Goal: Find specific page/section: Find specific page/section

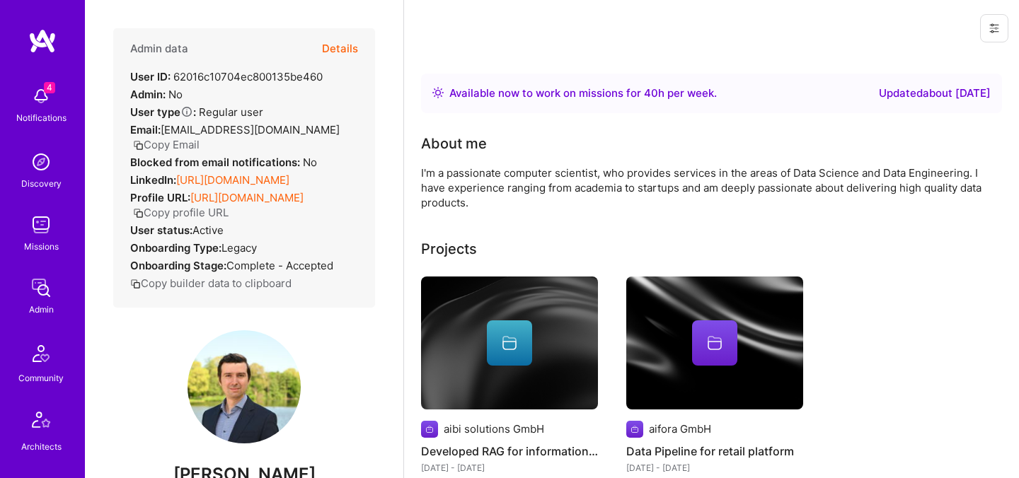
scroll to position [29, 0]
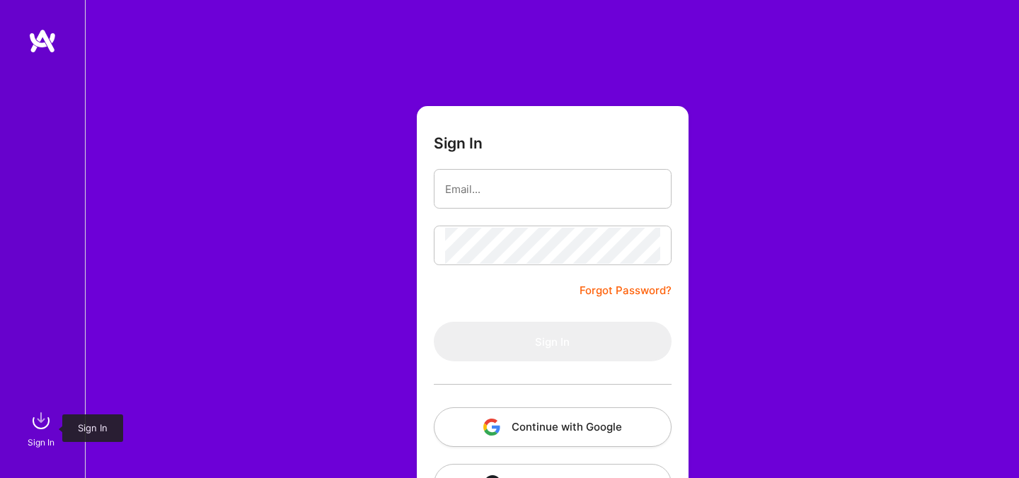
click at [40, 422] on img at bounding box center [41, 421] width 28 height 28
click at [500, 426] on button "Continue with Google" at bounding box center [553, 428] width 238 height 40
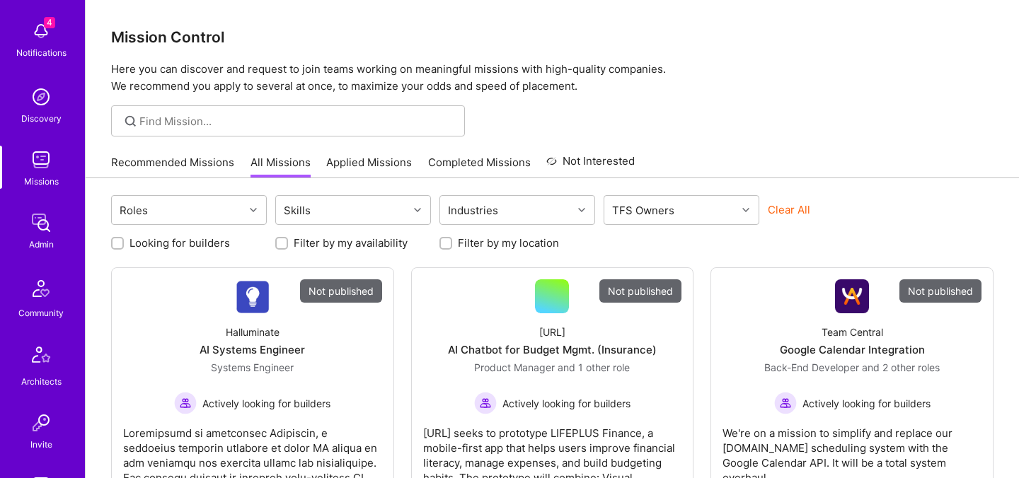
scroll to position [407, 0]
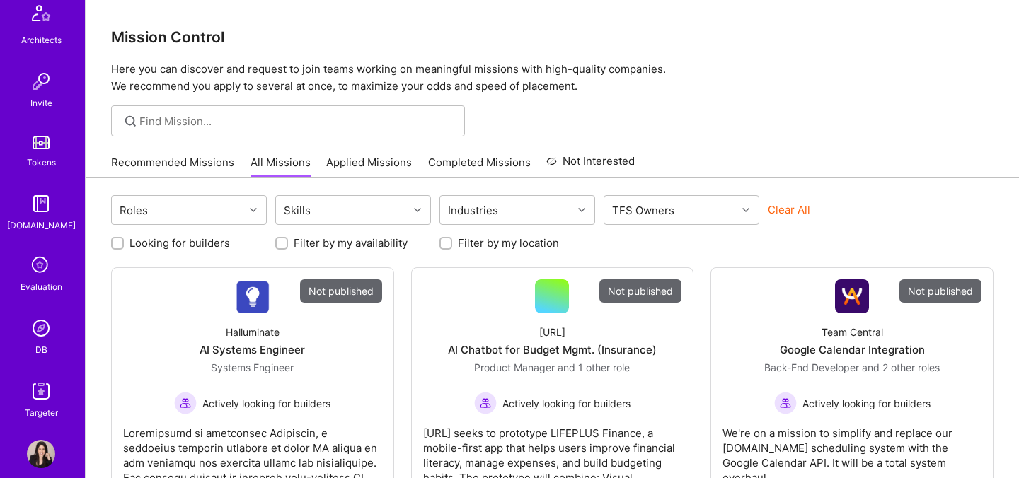
click at [38, 264] on icon at bounding box center [41, 266] width 27 height 27
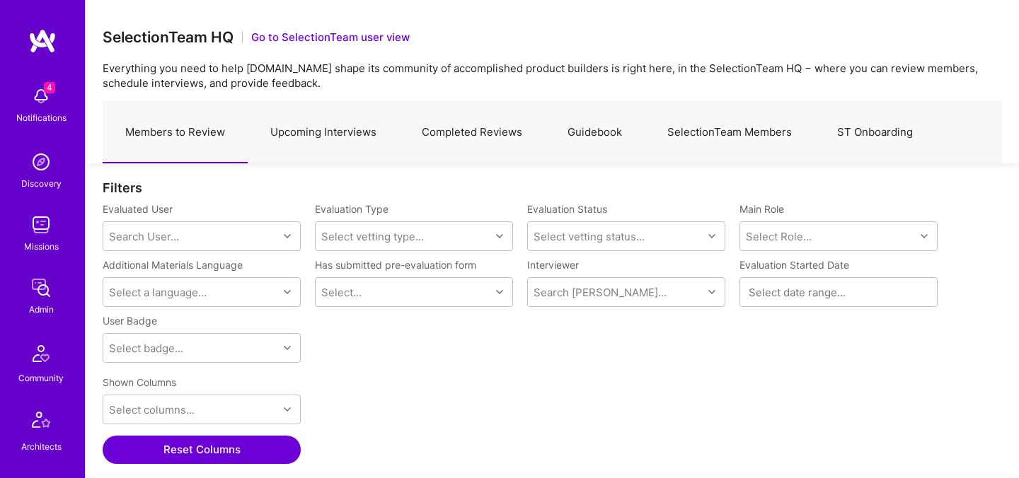
scroll to position [330, 899]
click at [335, 126] on link "Upcoming Interviews" at bounding box center [323, 133] width 151 height 62
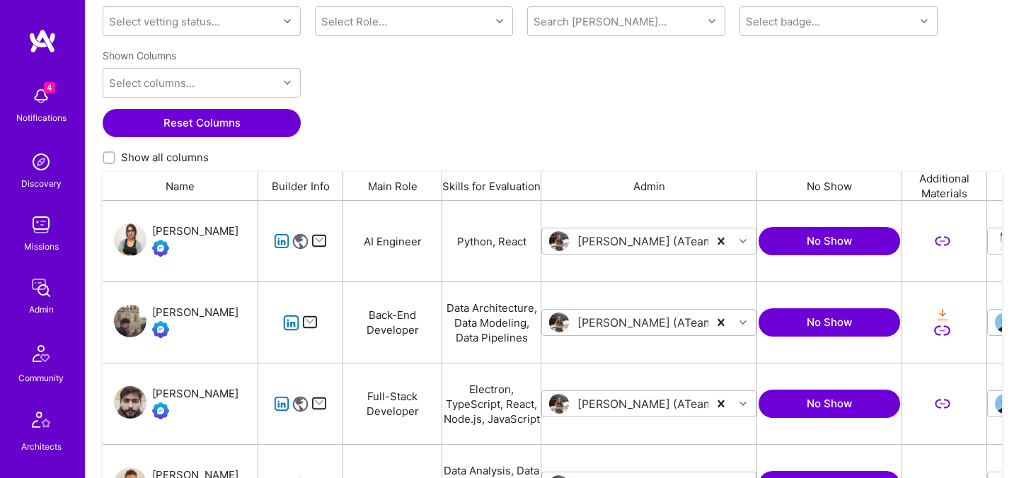
drag, startPoint x: 241, startPoint y: 237, endPoint x: 162, endPoint y: 211, distance: 82.8
drag, startPoint x: 162, startPoint y: 211, endPoint x: 243, endPoint y: 238, distance: 85.3
click at [243, 238] on div "[PERSON_NAME]" at bounding box center [181, 241] width 156 height 81
copy div "[PERSON_NAME]"
click at [206, 226] on div "[PERSON_NAME]" at bounding box center [195, 231] width 86 height 17
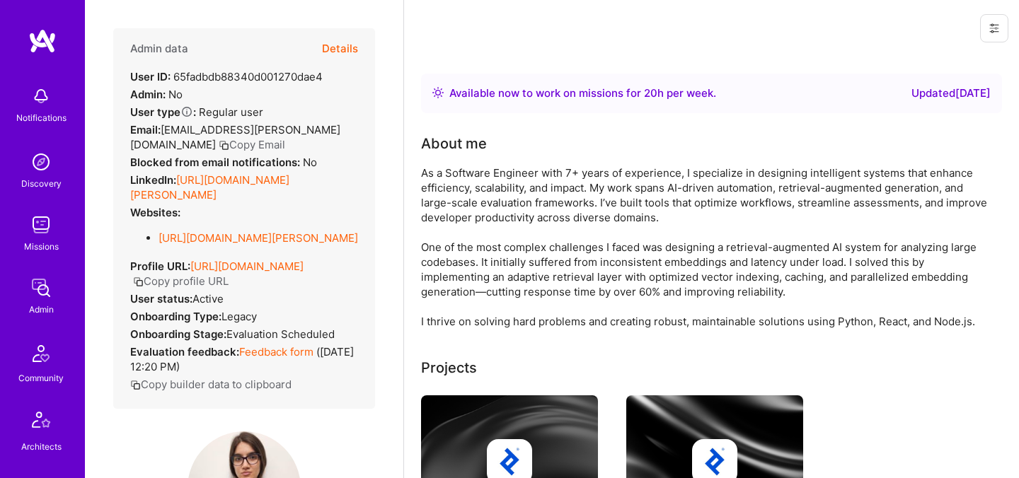
scroll to position [364, 0]
